Goal: Task Accomplishment & Management: Use online tool/utility

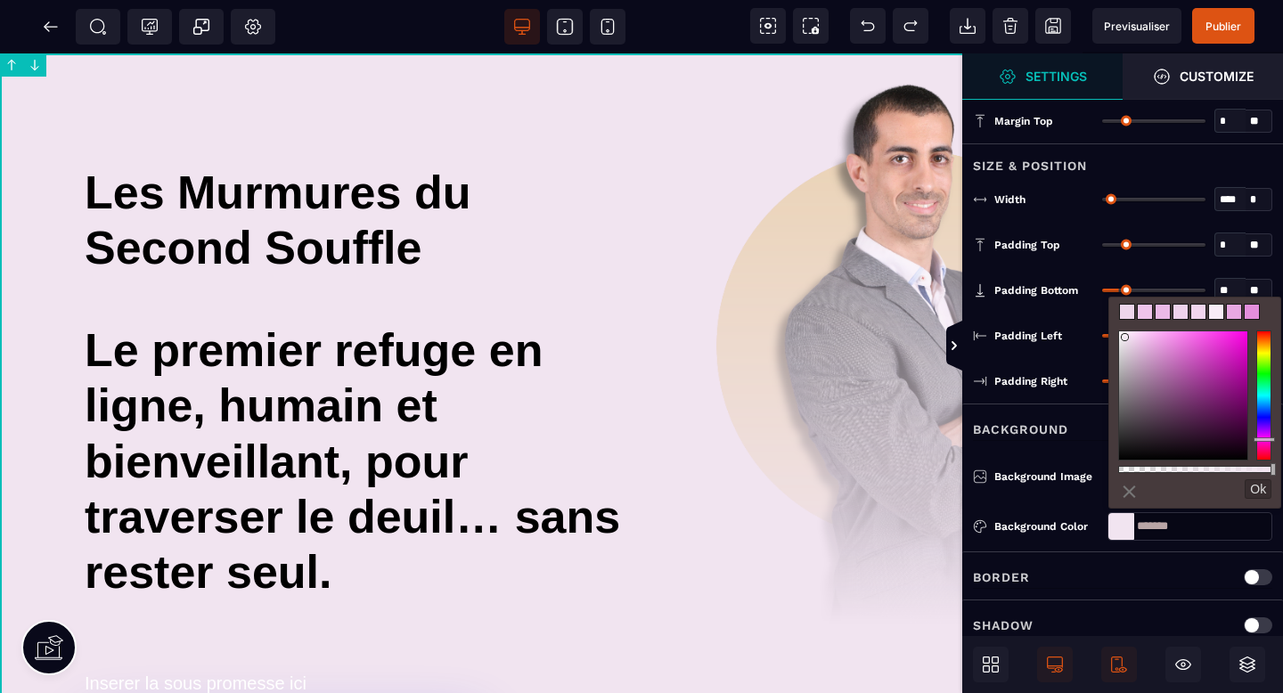
type input "*******"
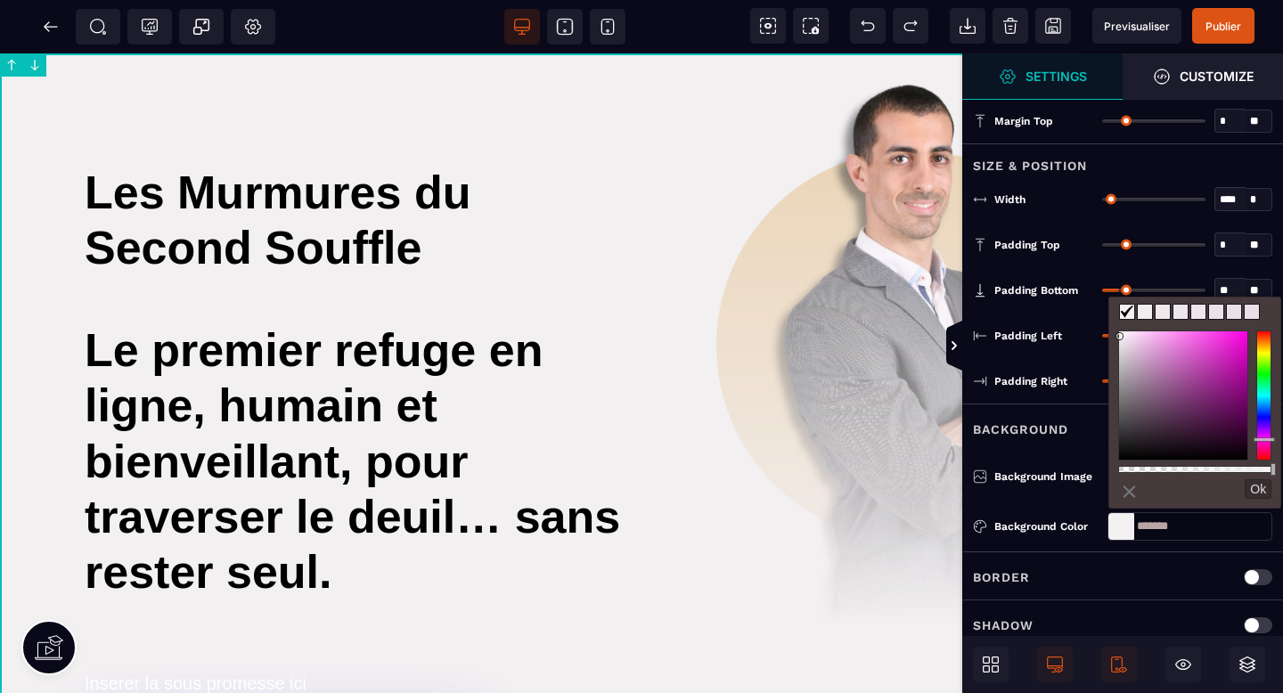
click at [1120, 337] on div at bounding box center [1183, 395] width 128 height 128
click at [1256, 487] on button "Ok" at bounding box center [1257, 489] width 27 height 20
type input "*******"
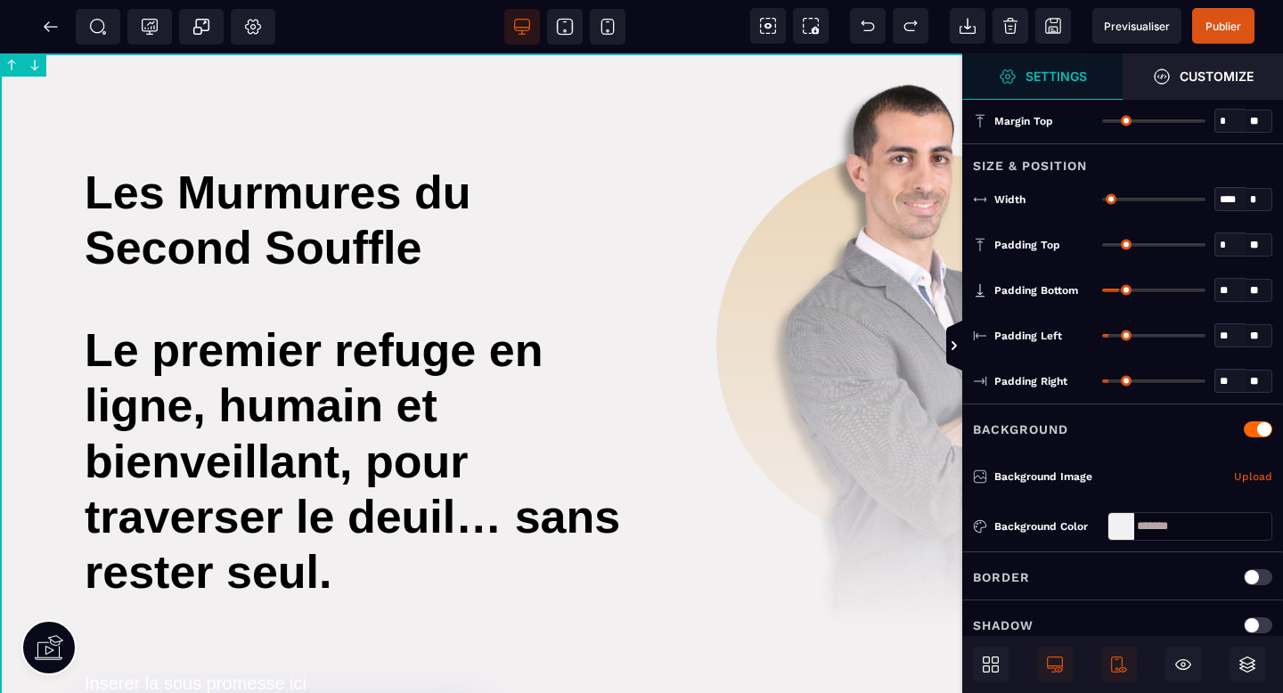
click at [1255, 423] on div at bounding box center [1258, 429] width 29 height 16
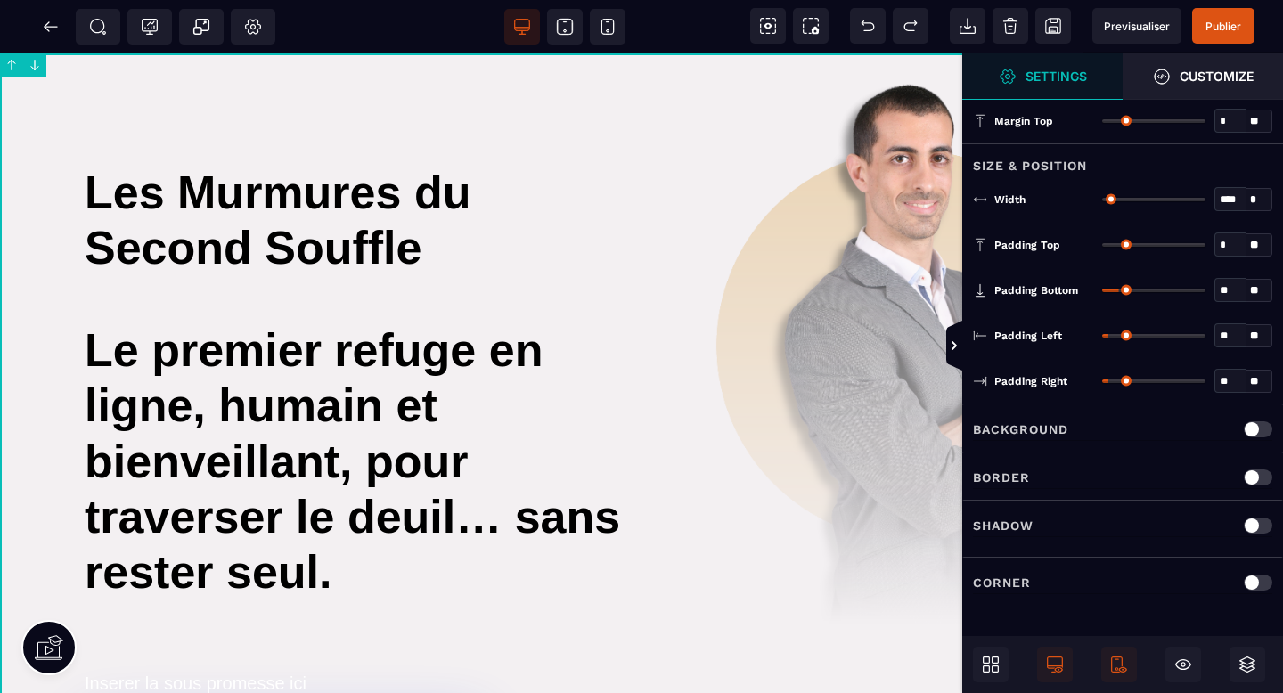
click at [1263, 423] on div at bounding box center [1258, 429] width 29 height 16
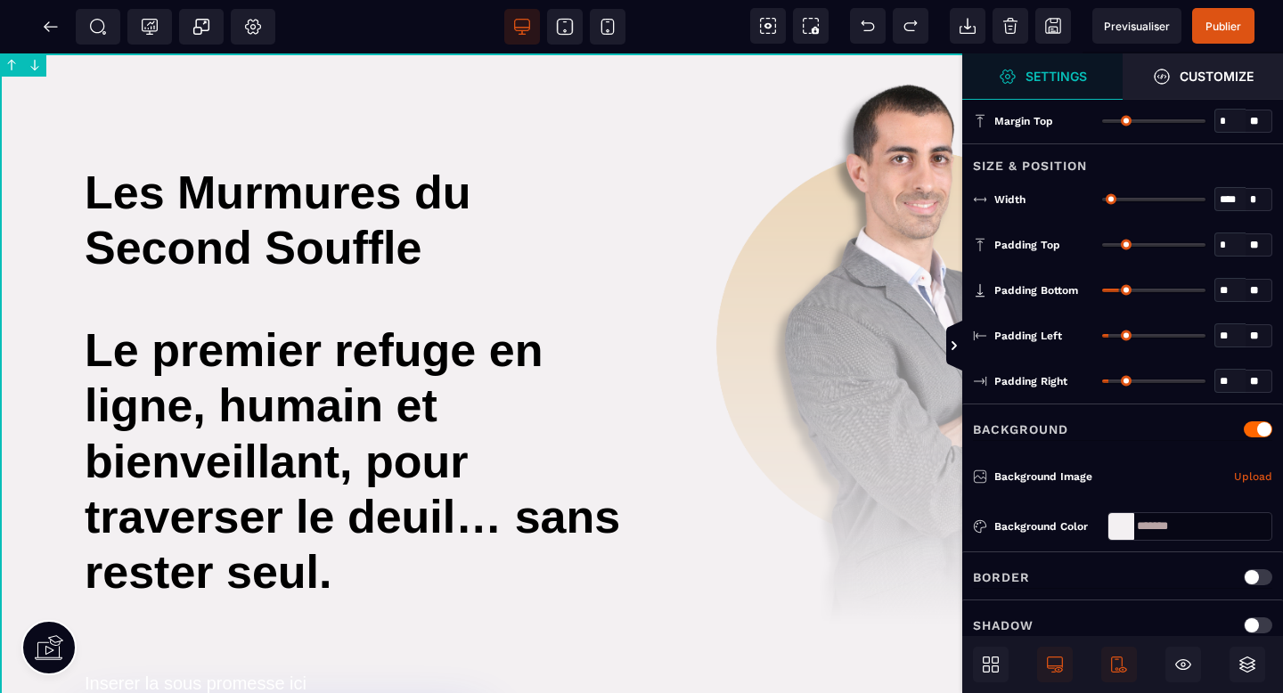
click at [1120, 526] on div at bounding box center [1121, 526] width 26 height 27
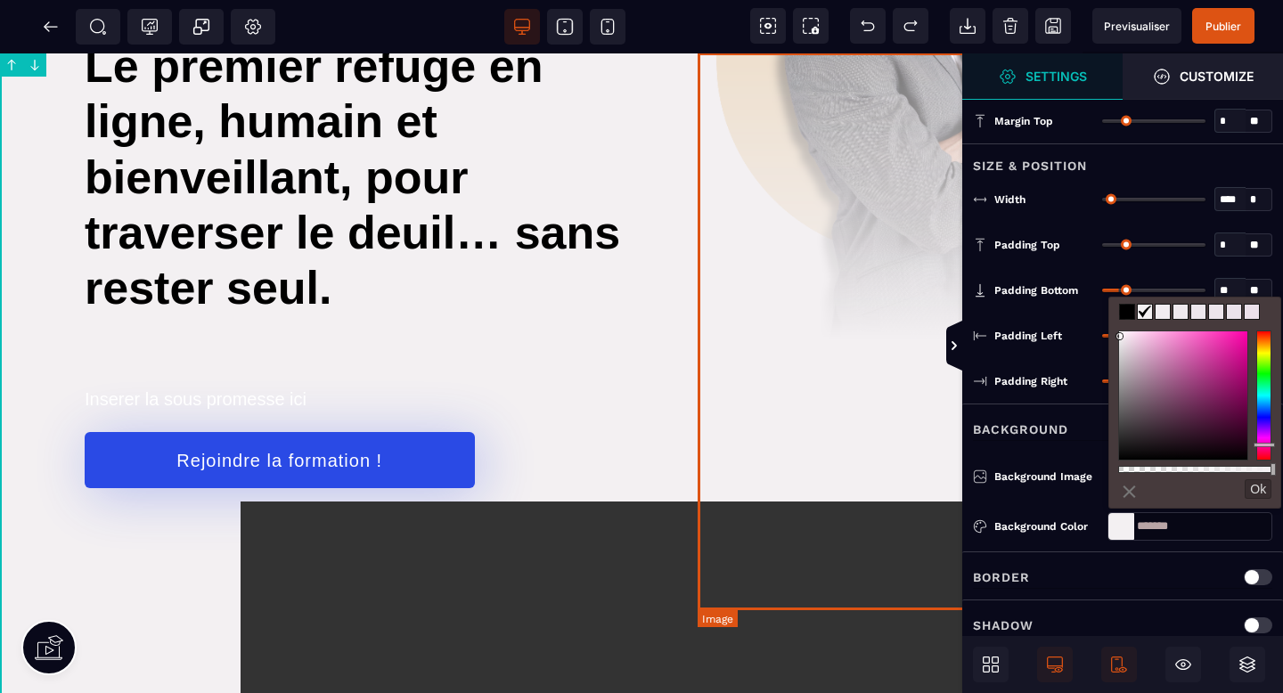
scroll to position [543, 0]
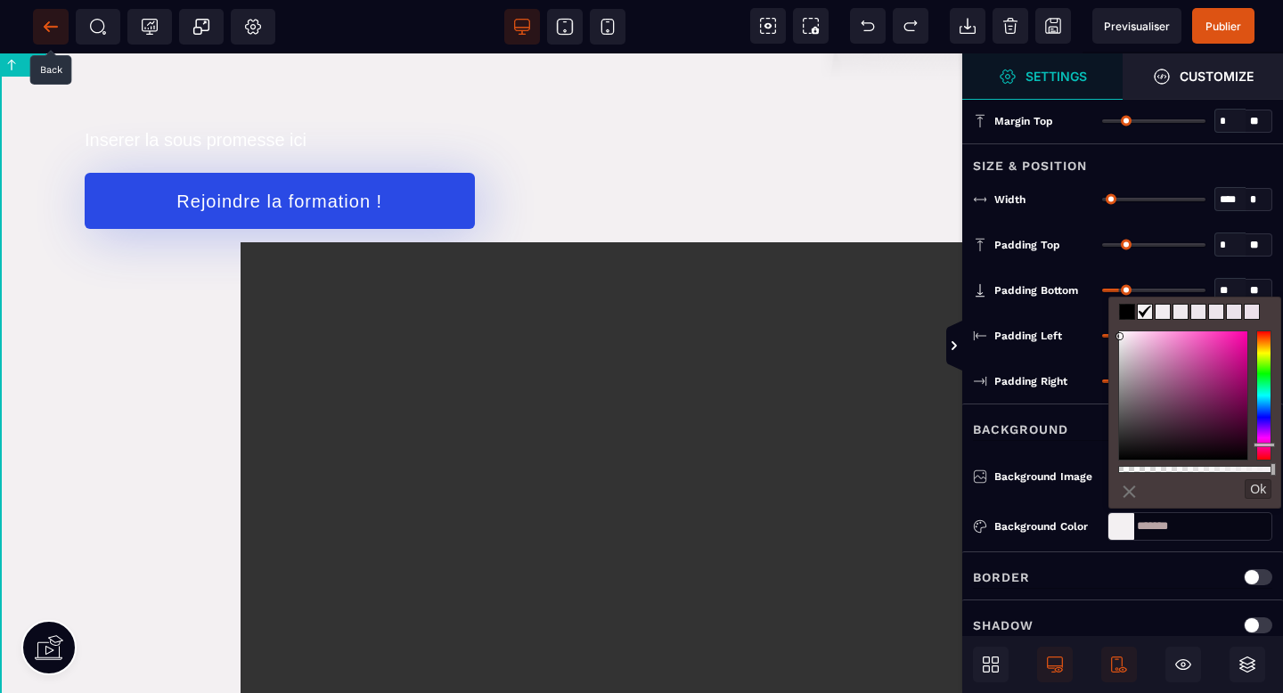
click at [45, 23] on icon at bounding box center [51, 27] width 18 height 18
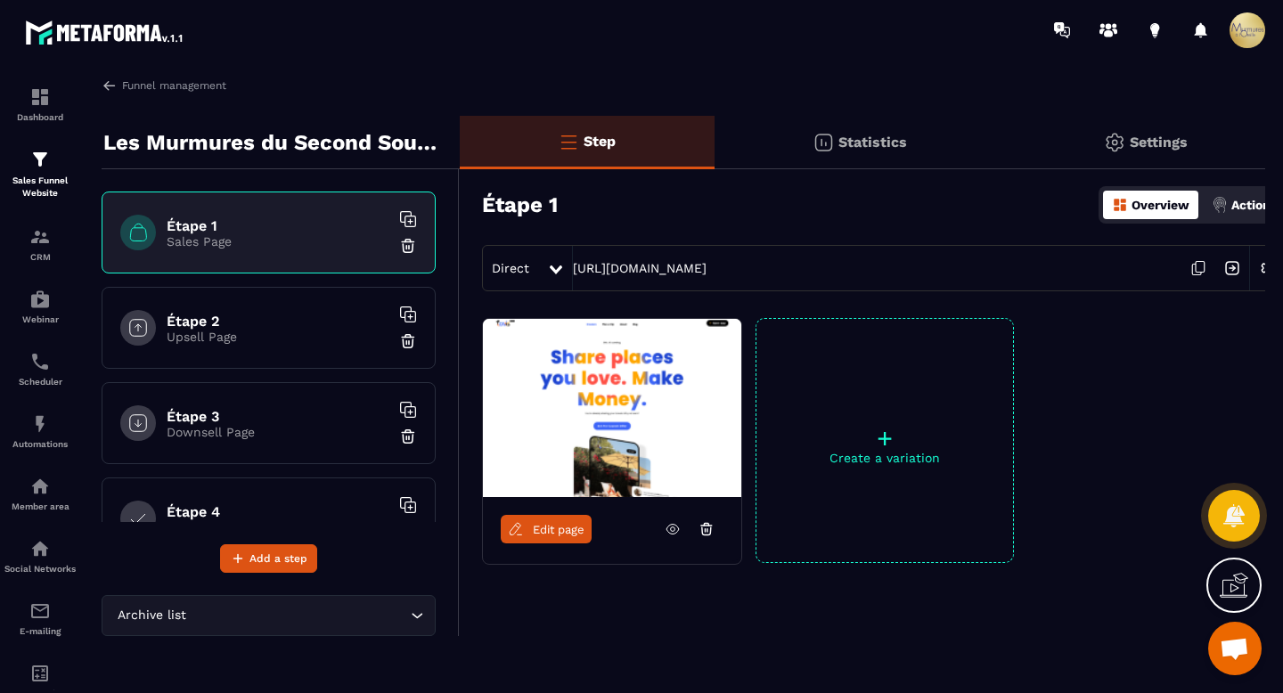
click at [708, 529] on icon at bounding box center [706, 529] width 16 height 16
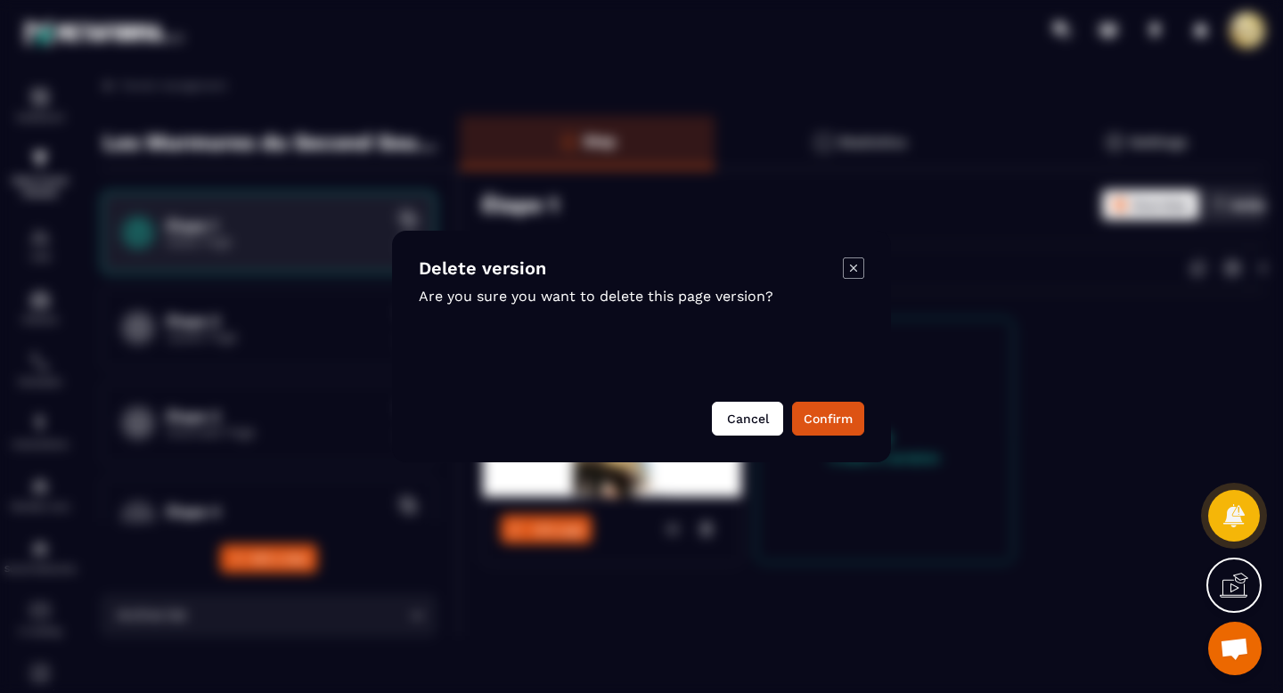
click at [764, 415] on button "Cancel" at bounding box center [747, 419] width 71 height 34
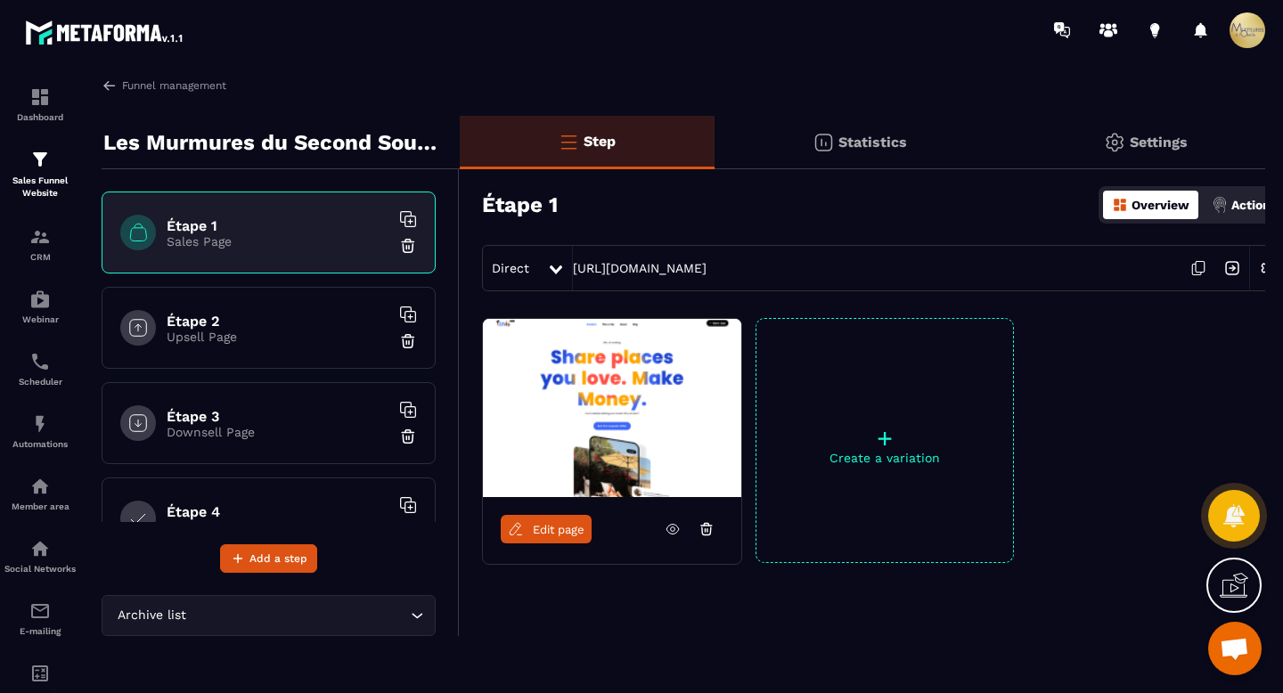
click at [705, 531] on icon at bounding box center [706, 530] width 2 height 3
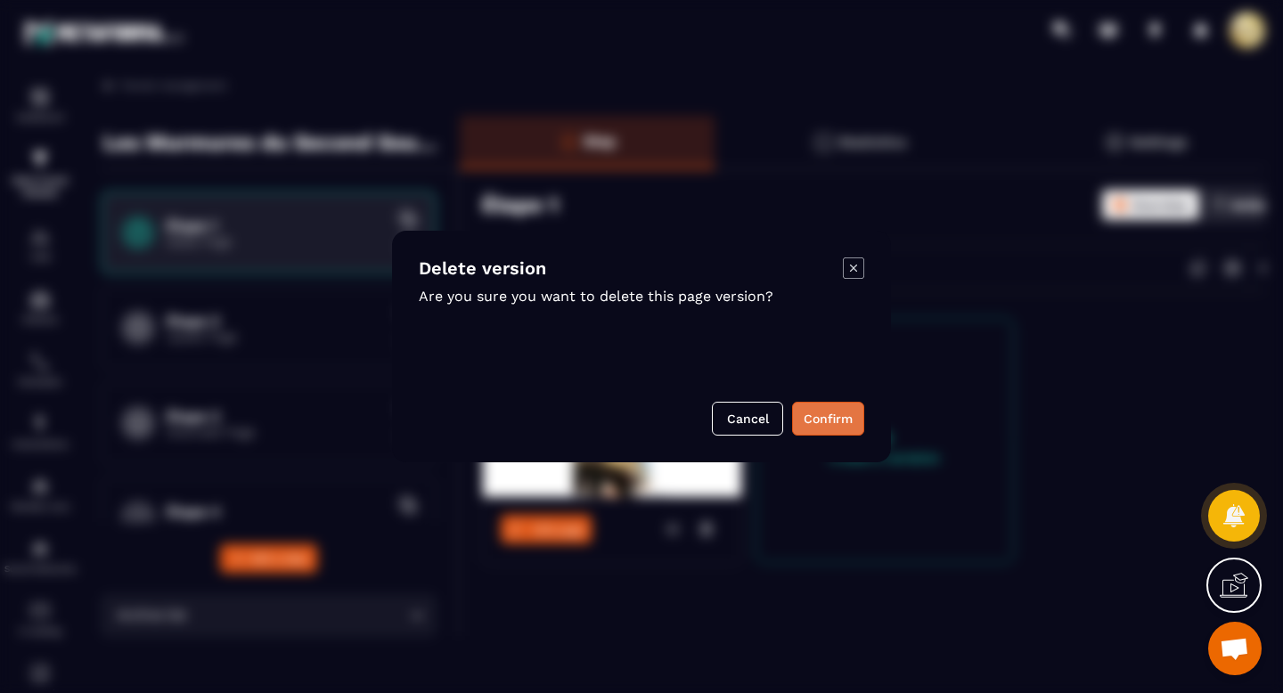
click at [853, 414] on button "Confirm" at bounding box center [828, 419] width 72 height 34
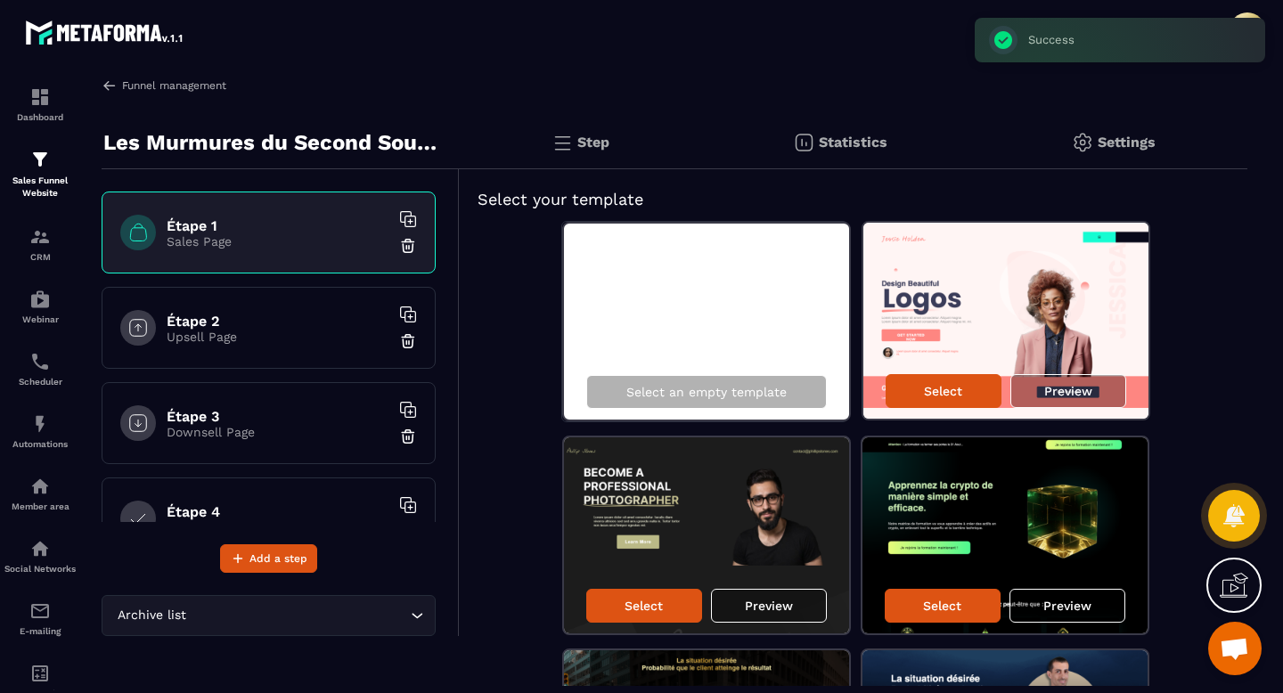
click at [112, 88] on img at bounding box center [110, 85] width 16 height 16
